Goal: Information Seeking & Learning: Learn about a topic

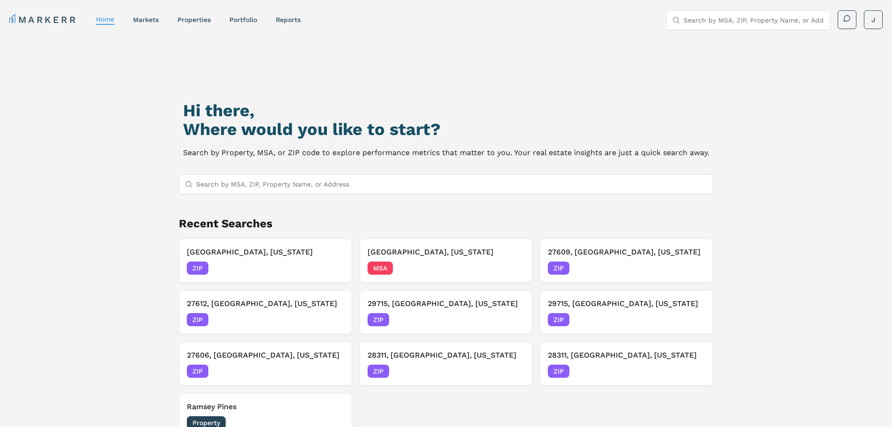
click at [306, 185] on input "Search by MSA, ZIP, Property Name, or Address" at bounding box center [452, 184] width 512 height 19
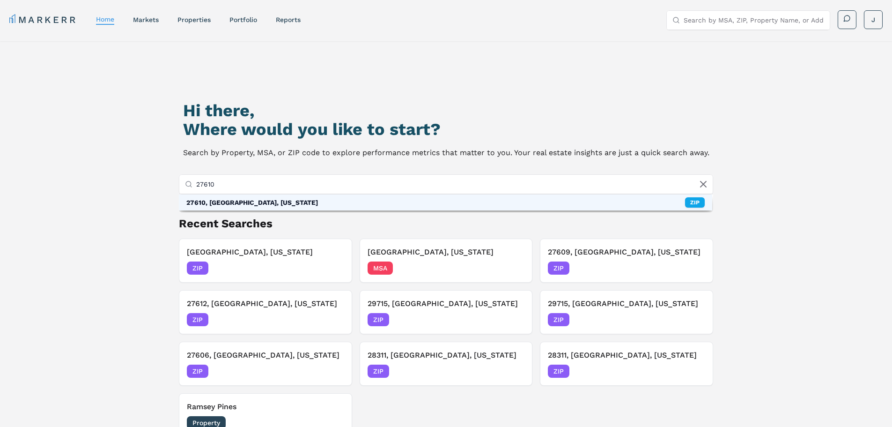
type input "27610"
click at [376, 200] on div "27610, [GEOGRAPHIC_DATA], [US_STATE] ZIP" at bounding box center [446, 202] width 534 height 16
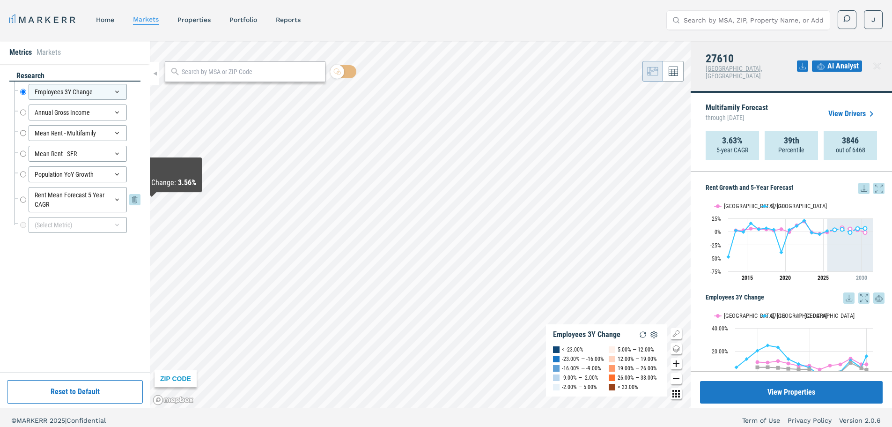
click at [20, 200] on input "Rent Mean Forecast 5 Year CAGR" at bounding box center [23, 199] width 6 height 25
radio input "false"
radio input "true"
